Goal: Information Seeking & Learning: Find specific fact

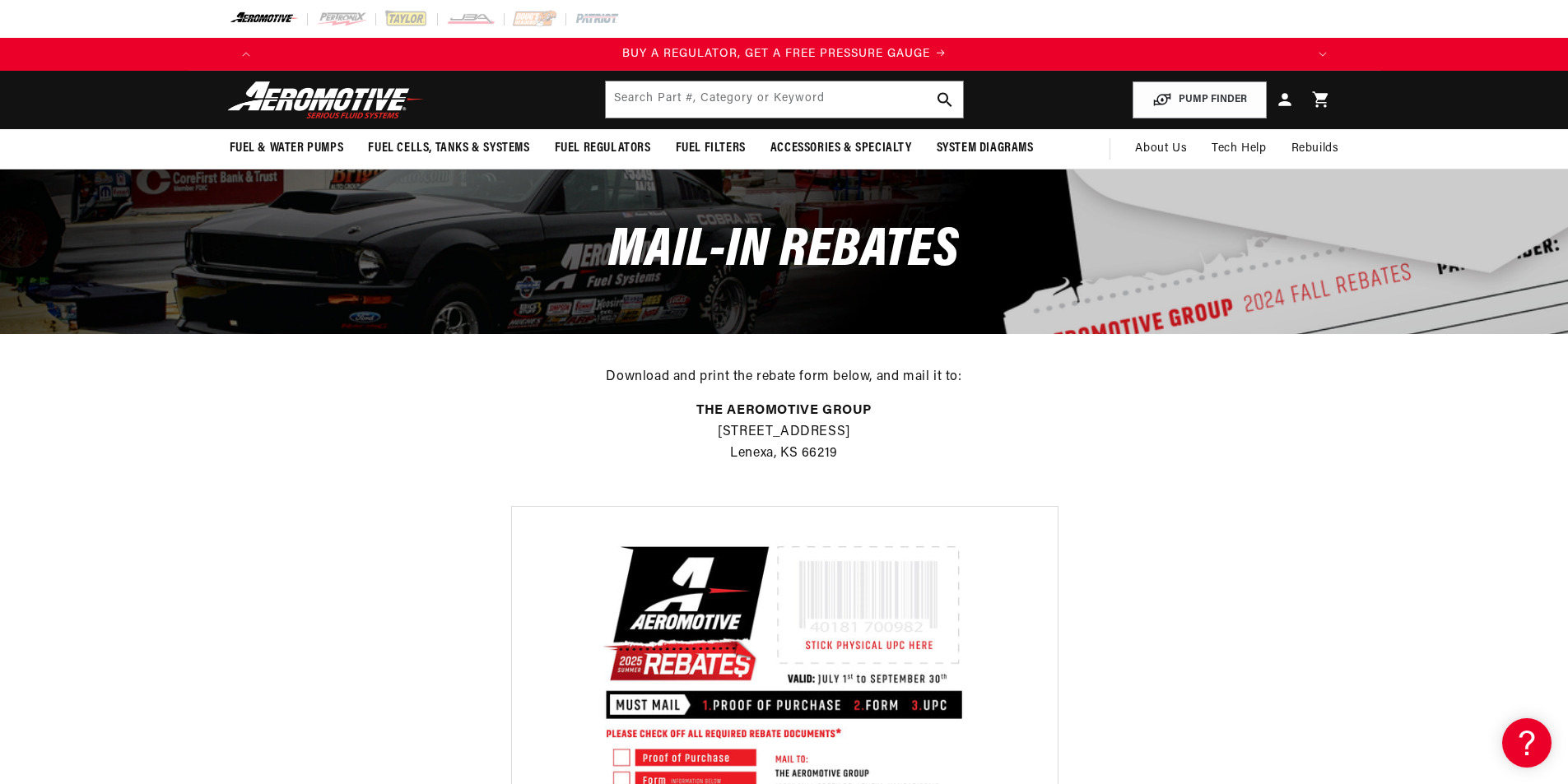
scroll to position [0, 1043]
click at [704, 91] on input "text" at bounding box center [784, 99] width 357 height 36
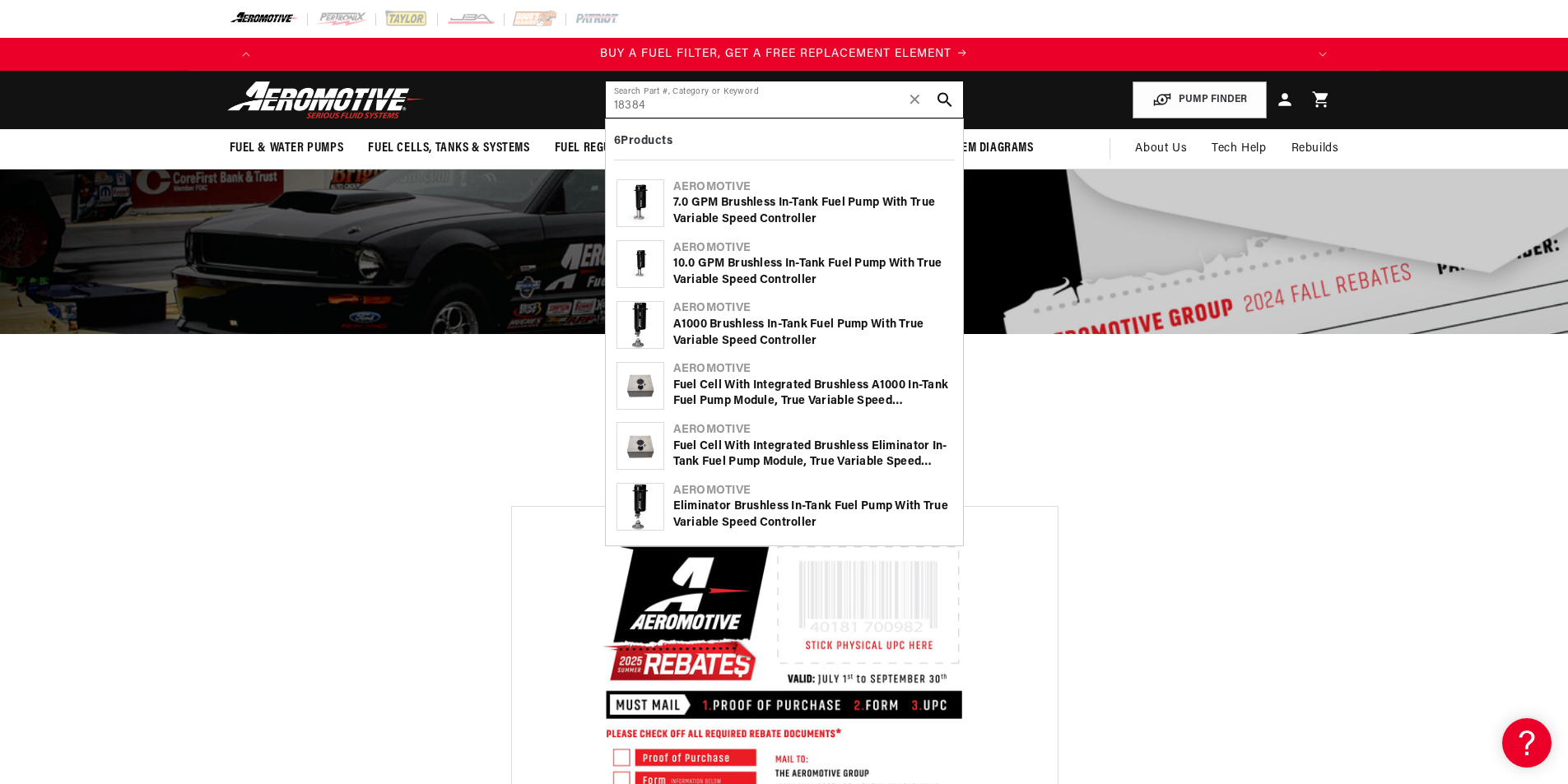
type input "18384"
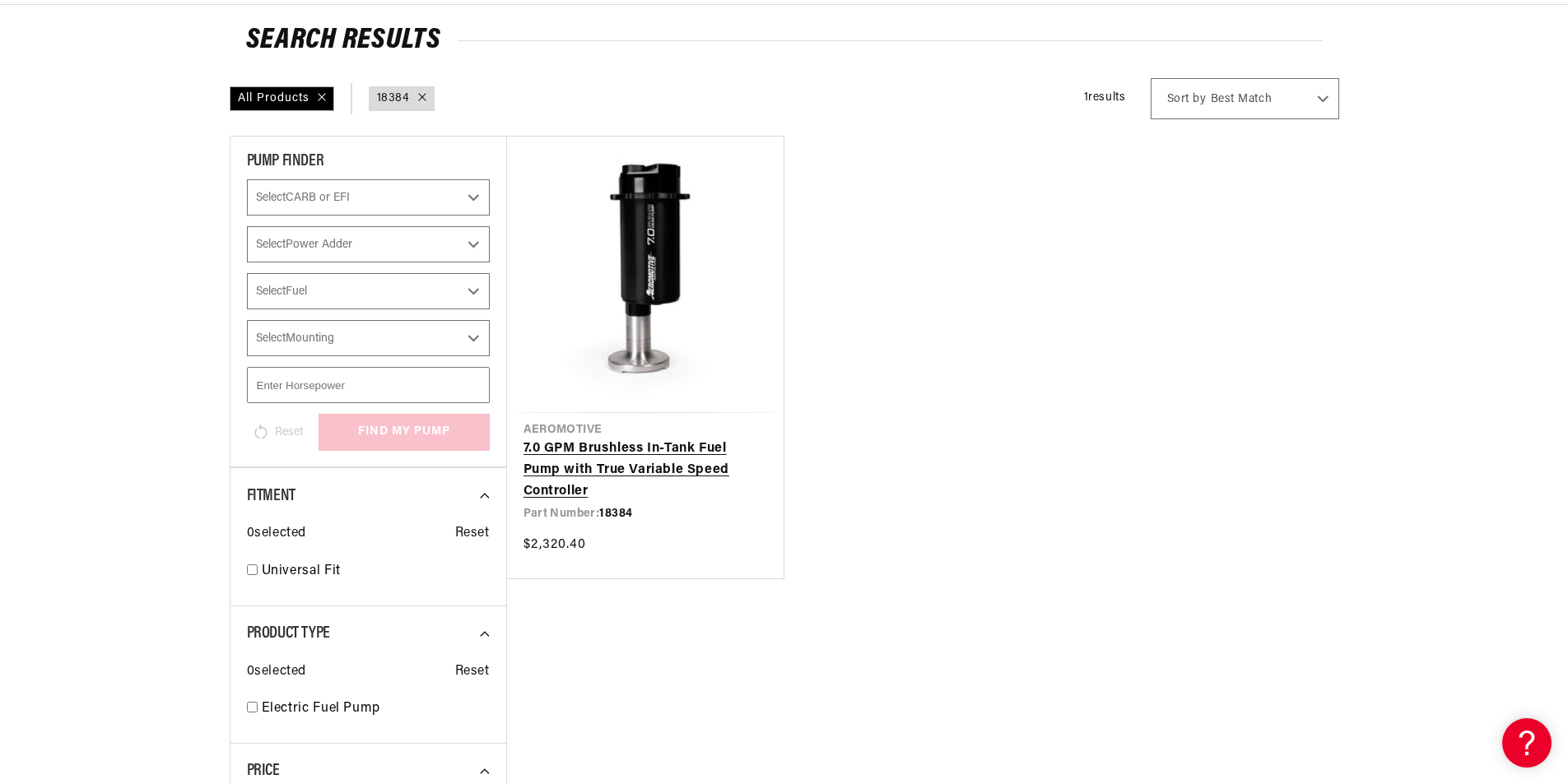
click at [619, 469] on link "7.0 GPM Brushless In-Tank Fuel Pump with True Variable Speed Controller" at bounding box center [645, 470] width 243 height 64
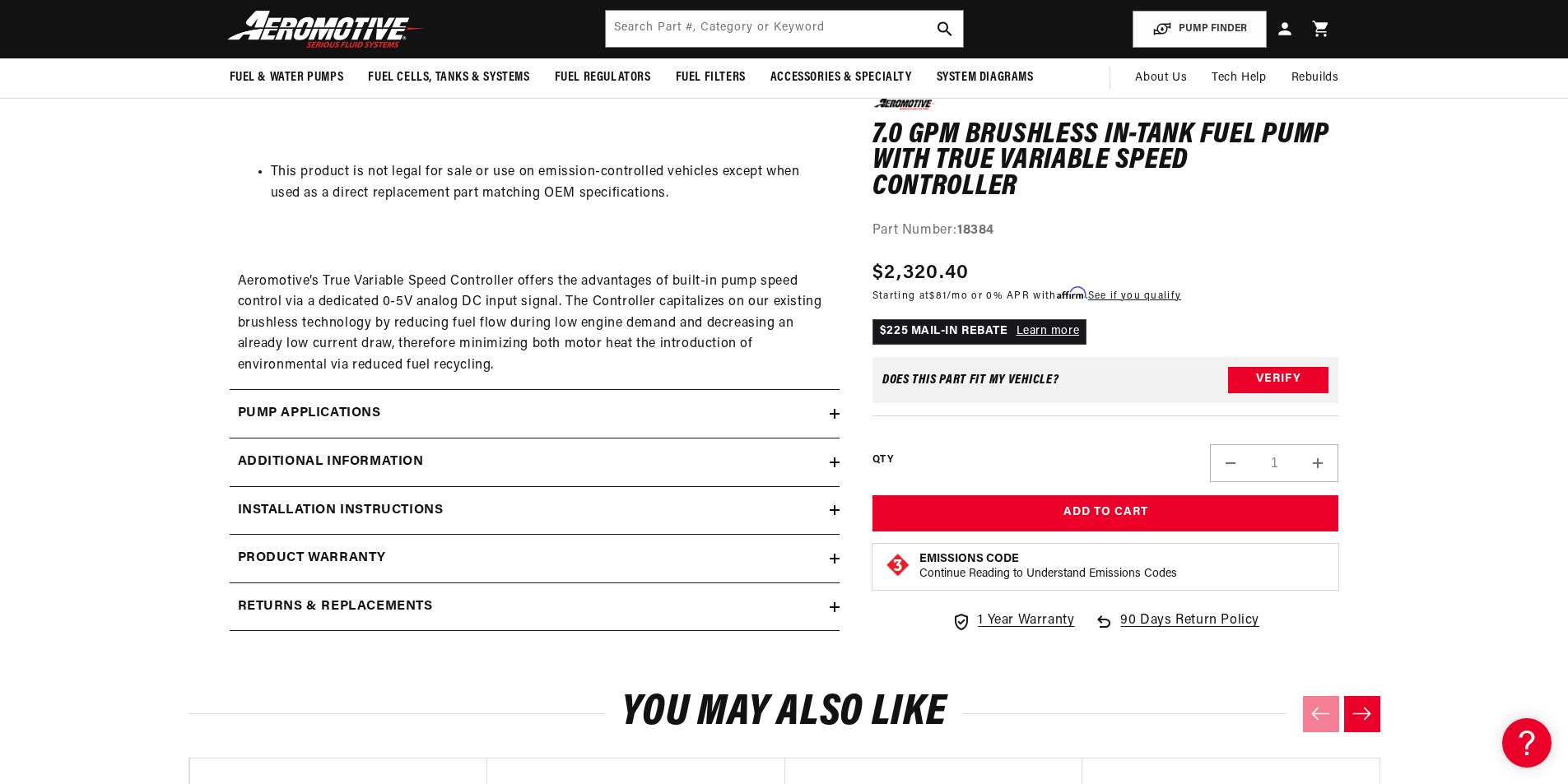
scroll to position [0, 2087]
click at [323, 460] on h2 "Additional information" at bounding box center [330, 463] width 186 height 22
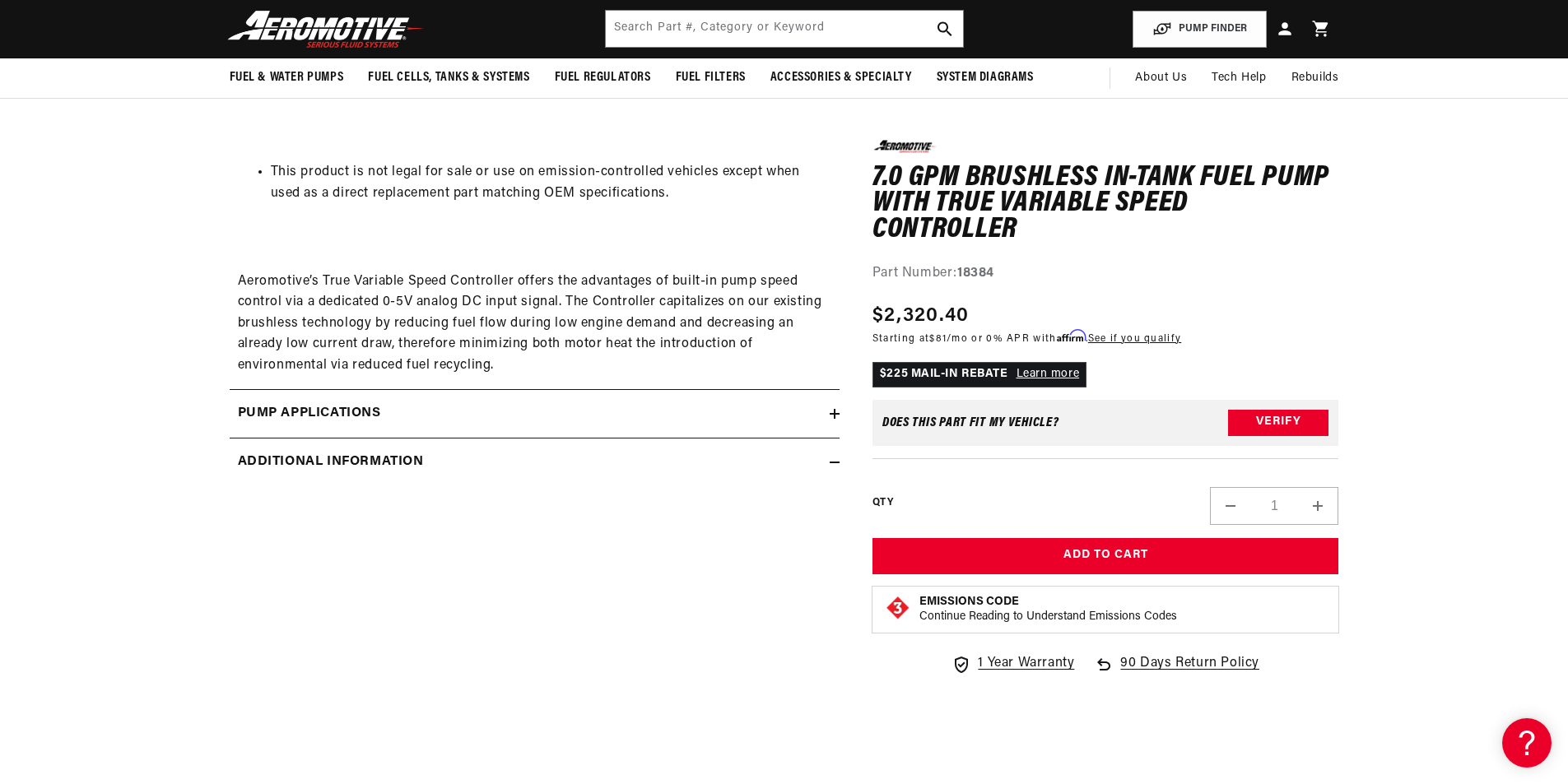
scroll to position [0, 3130]
click at [323, 460] on h2 "Additional information" at bounding box center [330, 463] width 186 height 22
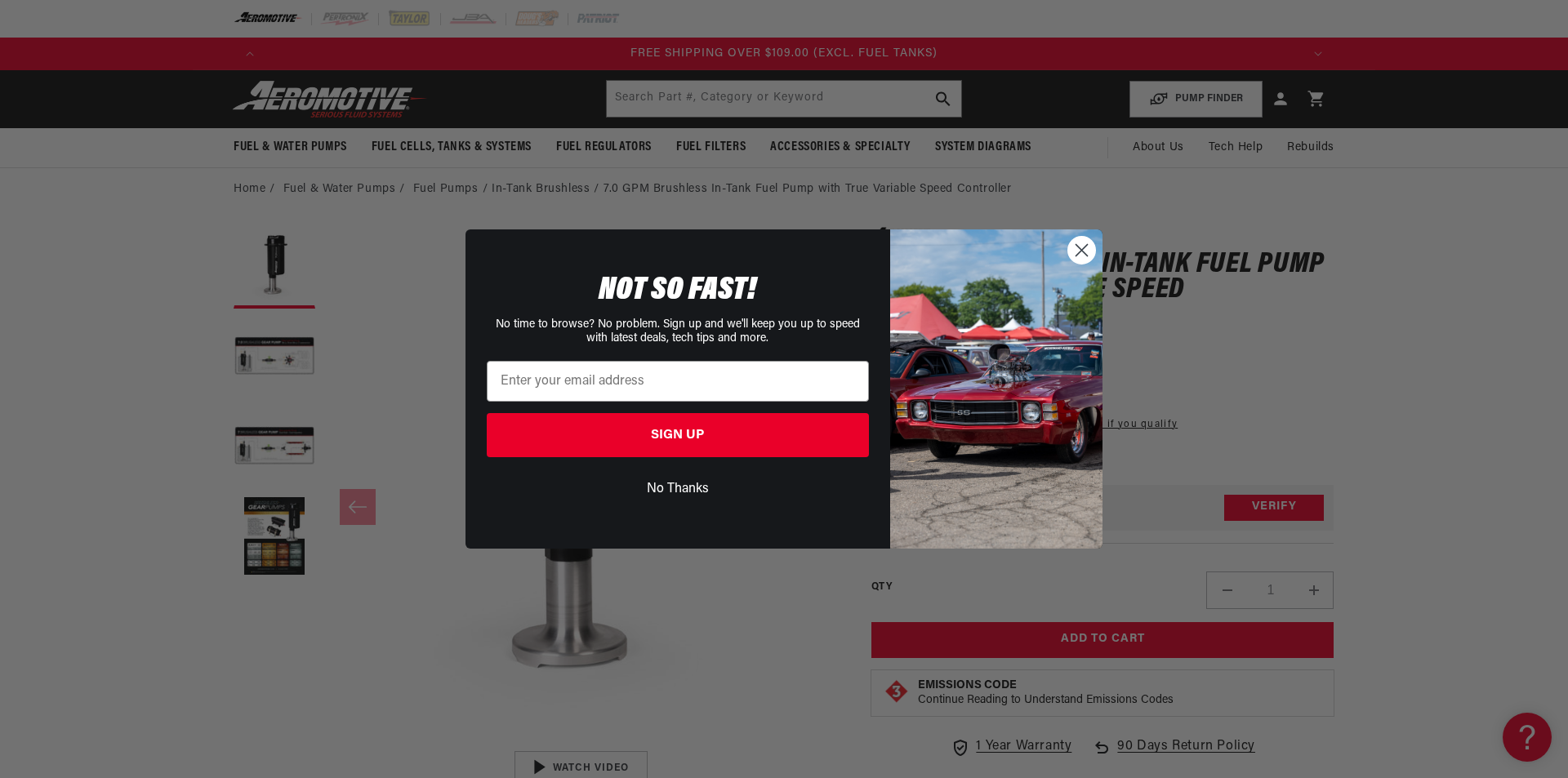
scroll to position [0, 0]
